Goal: Task Accomplishment & Management: Manage account settings

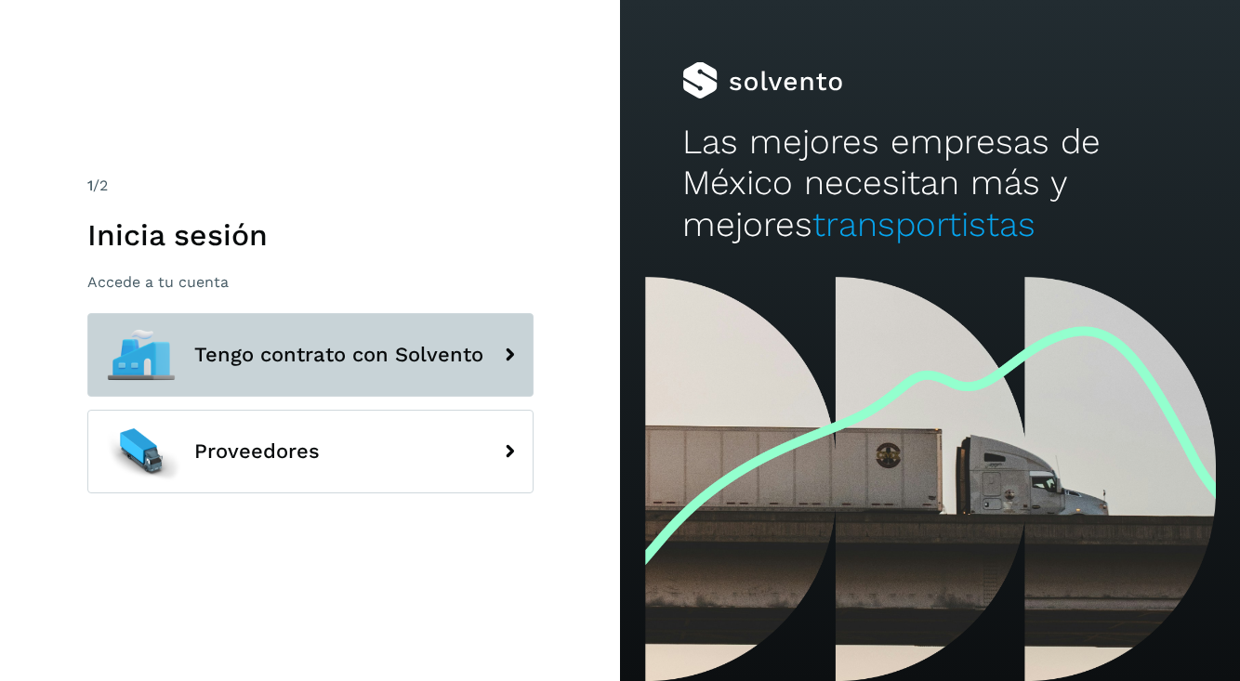
click at [427, 358] on span "Tengo contrato con Solvento" at bounding box center [338, 355] width 289 height 22
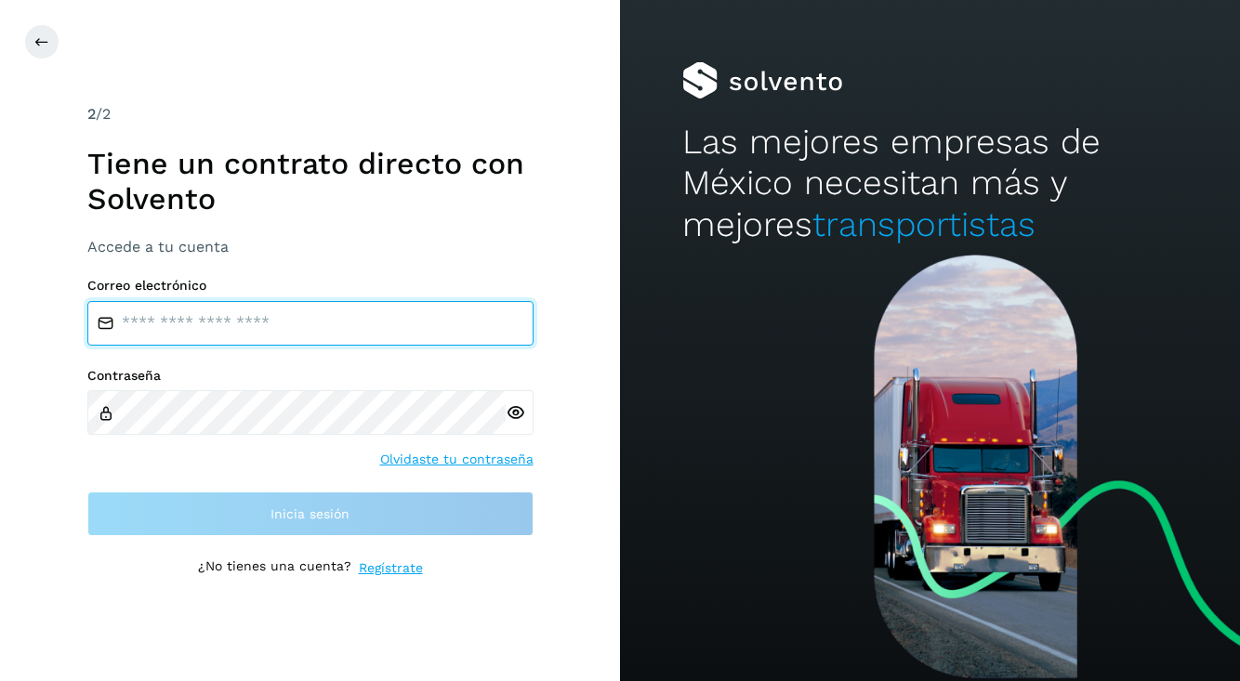
type input "**********"
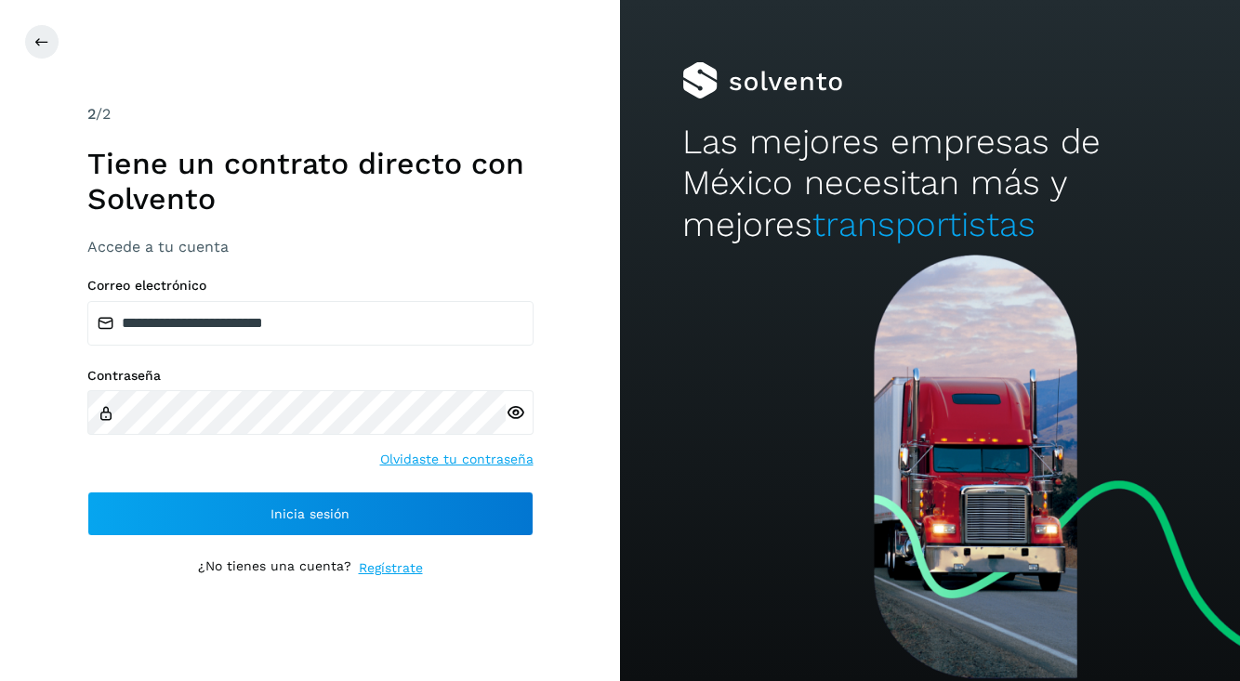
click at [516, 416] on icon at bounding box center [516, 413] width 20 height 20
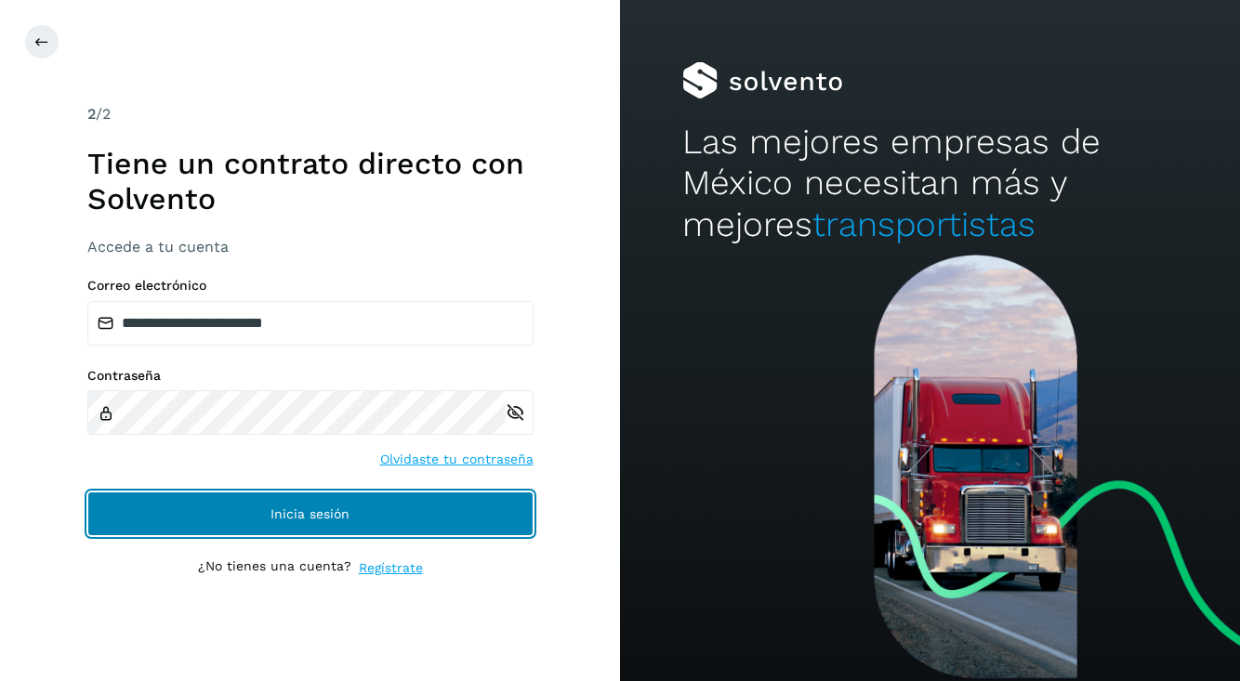
click at [299, 518] on span "Inicia sesión" at bounding box center [309, 513] width 79 height 13
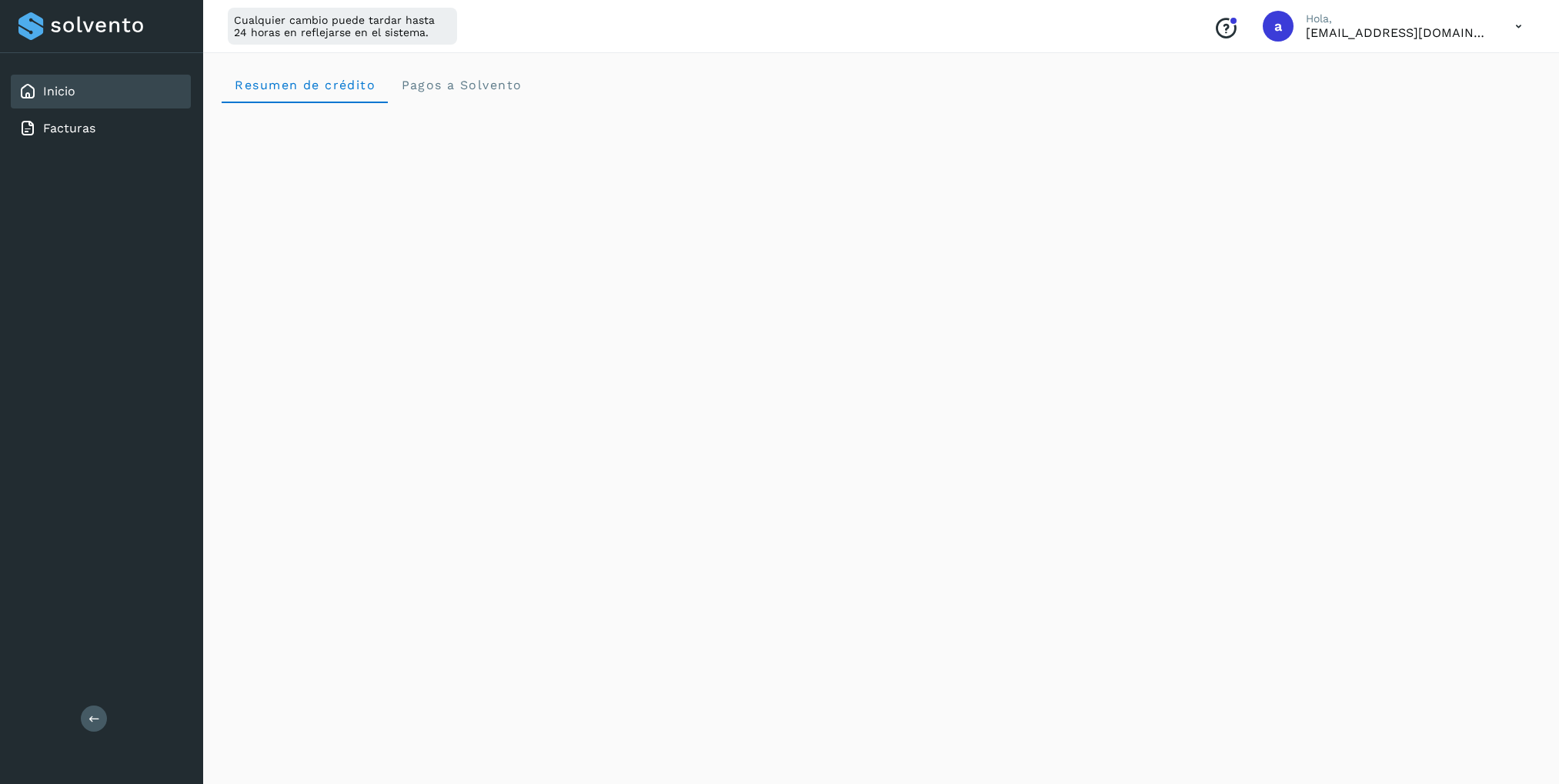
click at [1026, 29] on icon at bounding box center [1518, 26] width 31 height 31
click at [1026, 99] on div "Cerrar sesión" at bounding box center [1441, 99] width 183 height 29
